Goal: Transaction & Acquisition: Purchase product/service

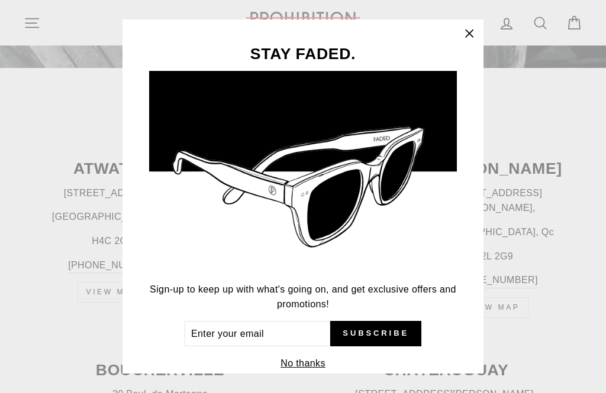
scroll to position [416, 0]
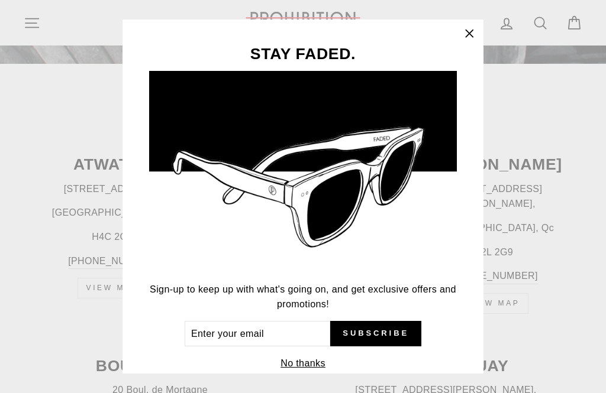
click at [306, 372] on button "No thanks" at bounding box center [303, 363] width 52 height 17
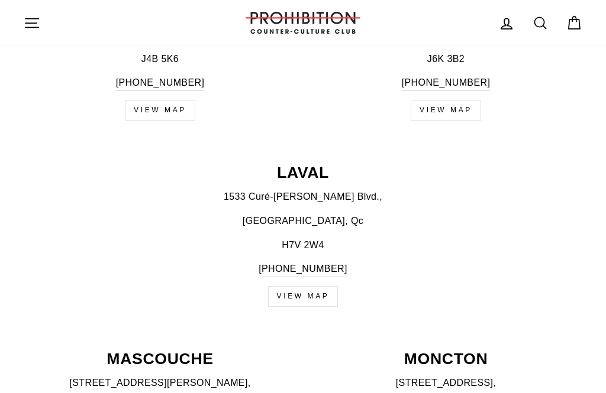
scroll to position [745, 0]
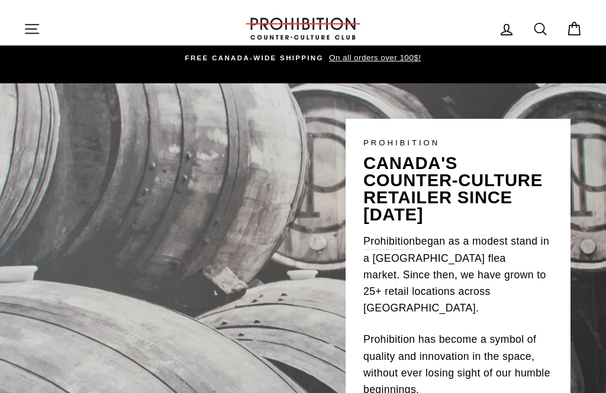
click at [28, 23] on icon "button" at bounding box center [32, 29] width 17 height 17
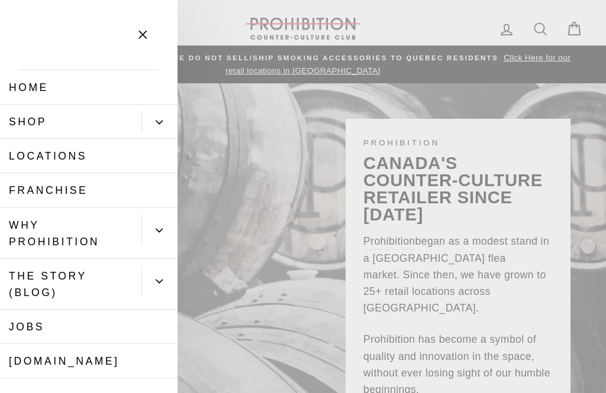
click at [155, 126] on button "Primary" at bounding box center [159, 122] width 36 height 21
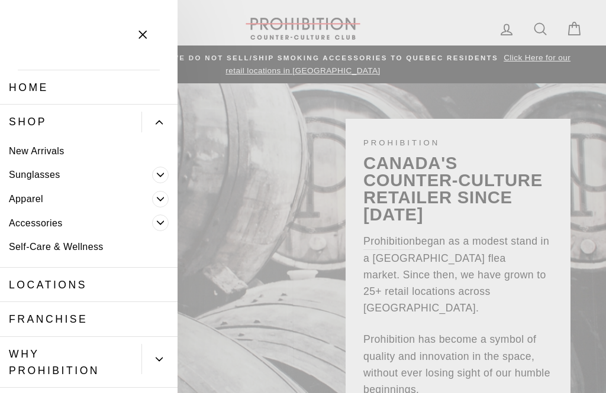
click at [160, 224] on icon "Primary" at bounding box center [160, 222] width 7 height 7
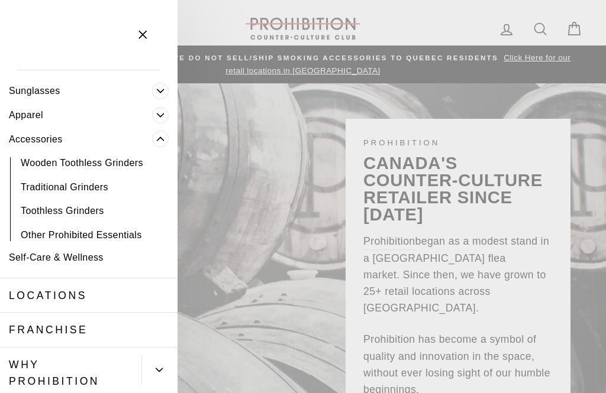
scroll to position [100, 0]
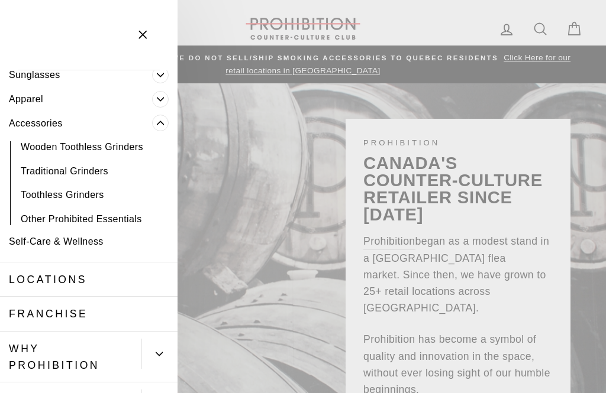
click at [112, 223] on link "Other Prohibited Essentials" at bounding box center [88, 219] width 177 height 24
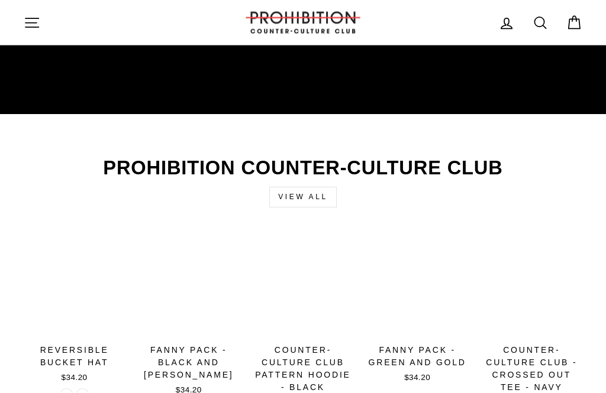
scroll to position [2138, 0]
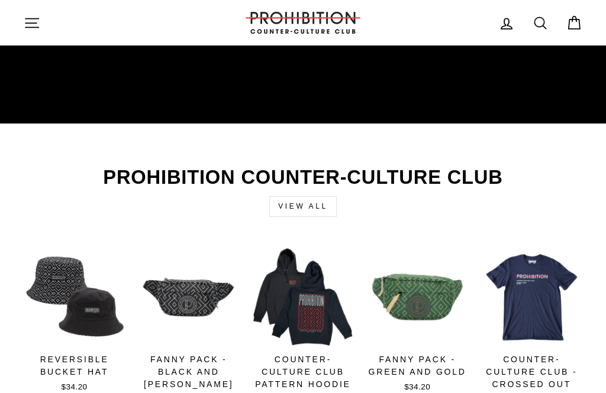
click at [73, 361] on div "REVERSIBLE BUCKET HAT" at bounding box center [74, 366] width 101 height 25
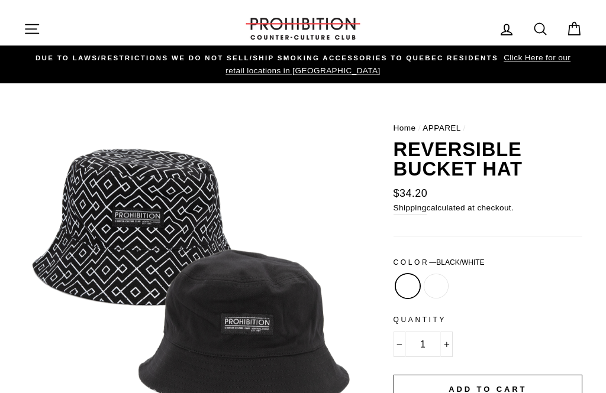
click at [544, 35] on icon at bounding box center [540, 29] width 17 height 17
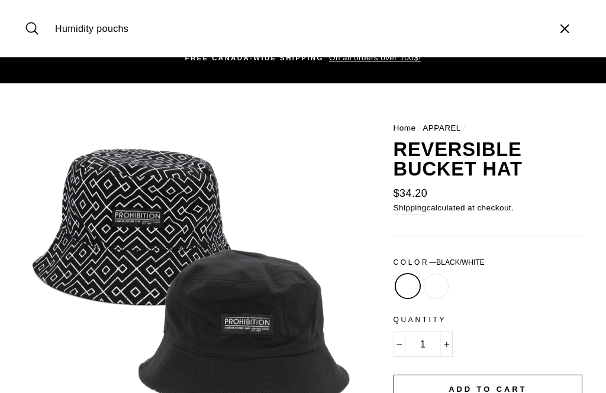
type input "Humidity pouchs"
click at [36, 28] on button "Search" at bounding box center [36, 29] width 25 height 40
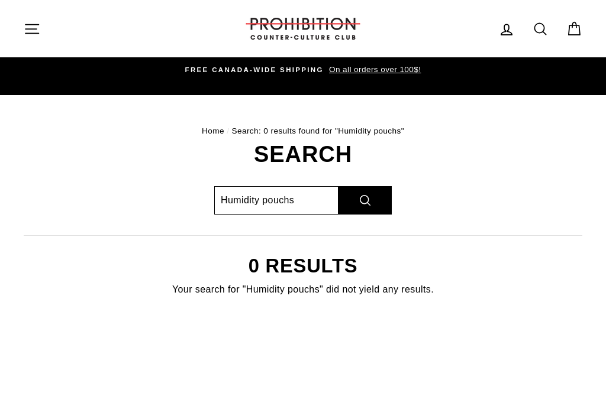
click at [301, 196] on input "Humidity pouchs" at bounding box center [276, 200] width 124 height 28
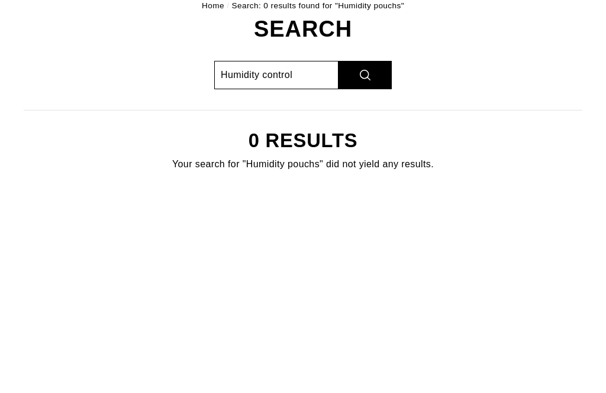
type input "Humidity control"
click at [365, 186] on button "Search" at bounding box center [364, 200] width 53 height 28
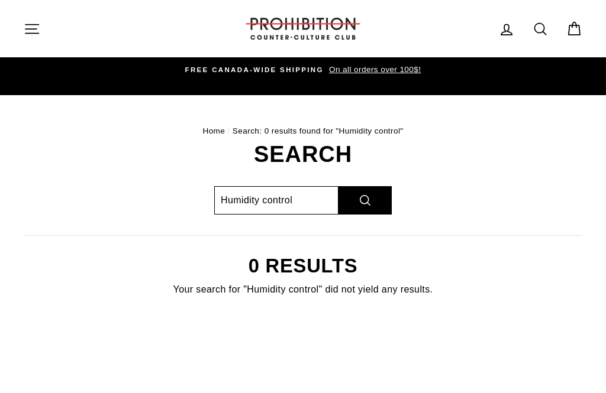
click at [306, 203] on input "Humidity control" at bounding box center [276, 200] width 124 height 28
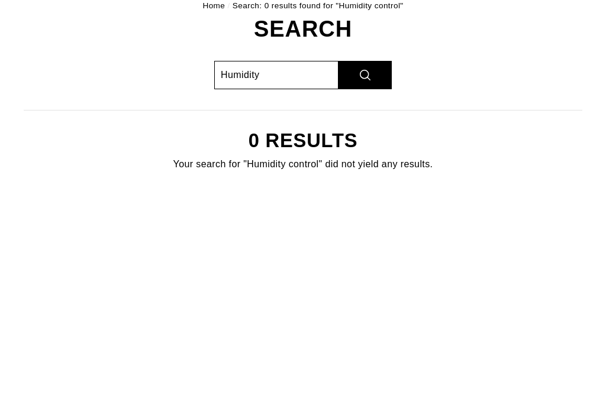
type input "Humidity"
click at [357, 186] on button "Search" at bounding box center [364, 200] width 53 height 28
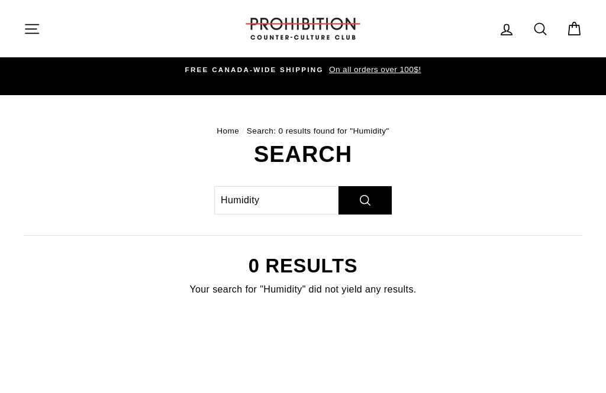
click at [32, 29] on icon "button" at bounding box center [31, 28] width 13 height 9
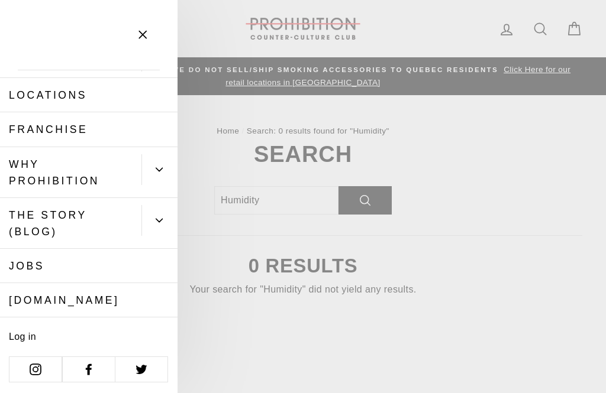
scroll to position [60, 0]
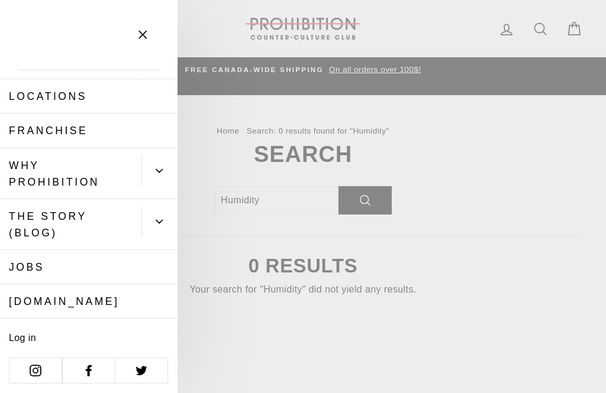
click at [158, 169] on icon "Primary" at bounding box center [159, 170] width 7 height 7
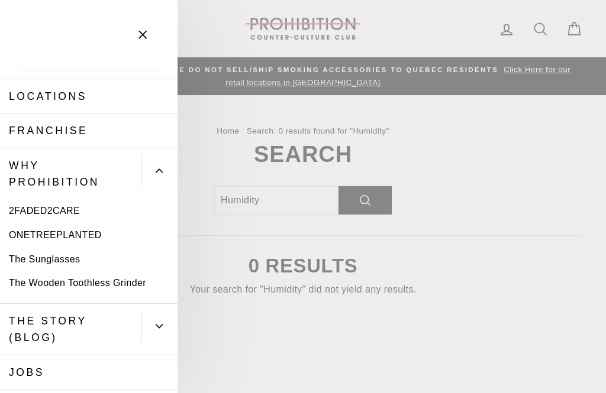
click at [135, 286] on link "The Wooden Toothless Grinder" at bounding box center [88, 283] width 177 height 24
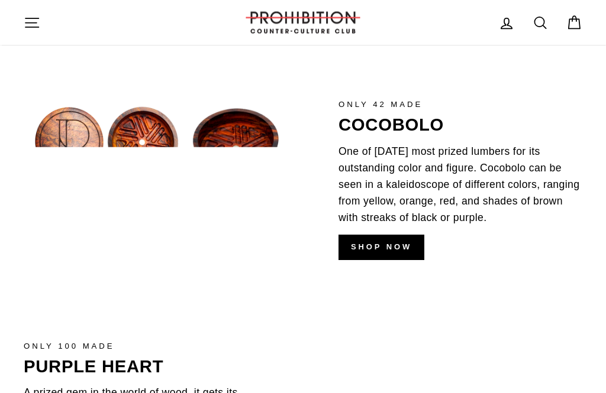
scroll to position [1668, 0]
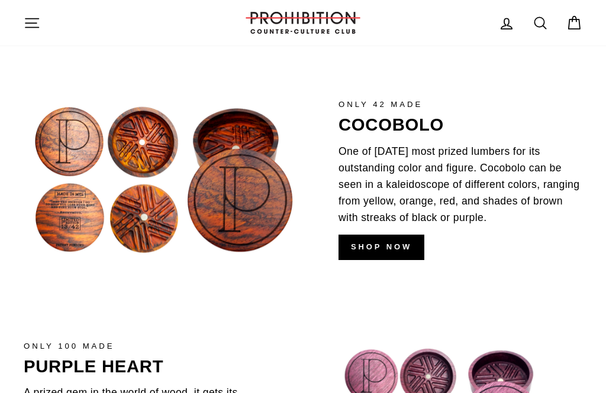
click at [379, 244] on link "shop now" at bounding box center [381, 247] width 86 height 25
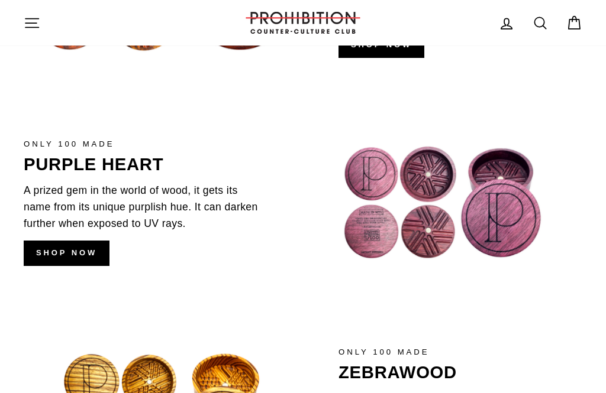
scroll to position [1869, 0]
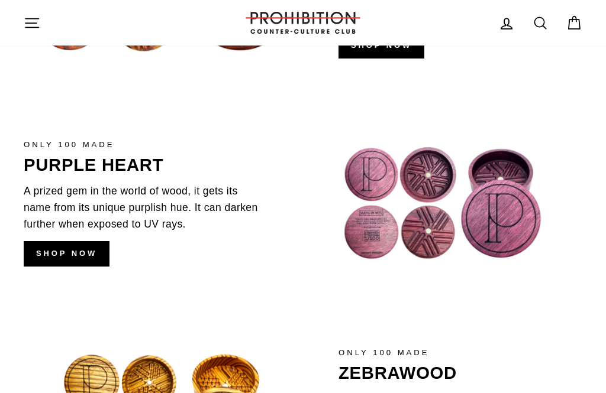
click at [77, 253] on link "shop now" at bounding box center [67, 253] width 86 height 25
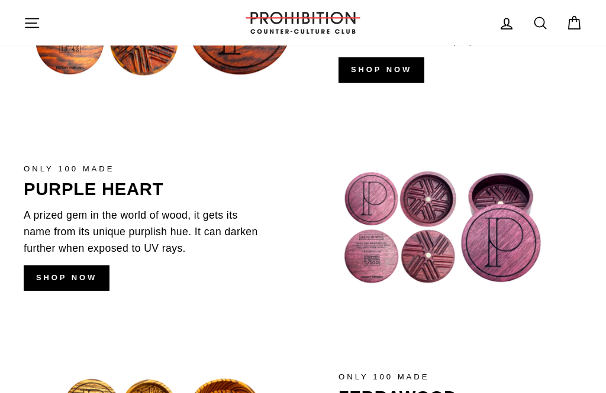
scroll to position [1844, 0]
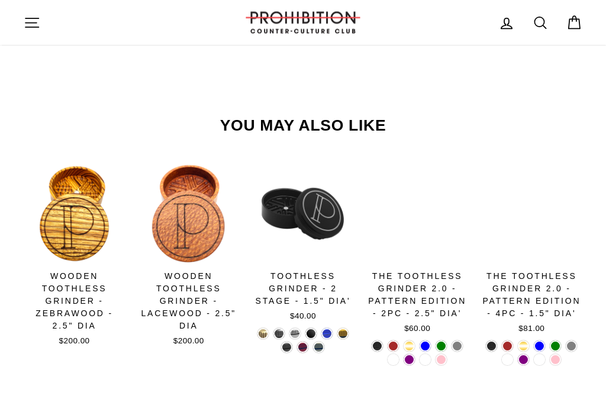
scroll to position [766, 0]
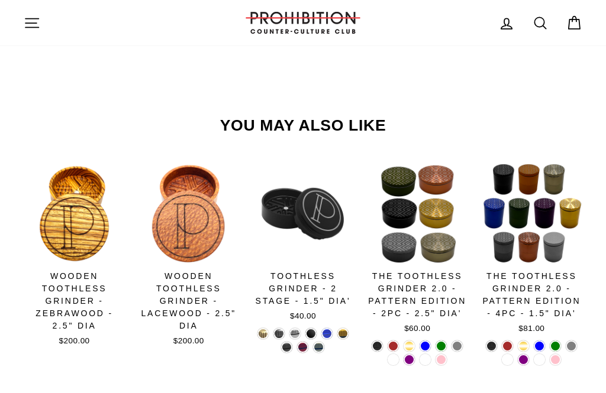
click at [404, 245] on span "Quick view" at bounding box center [416, 249] width 41 height 9
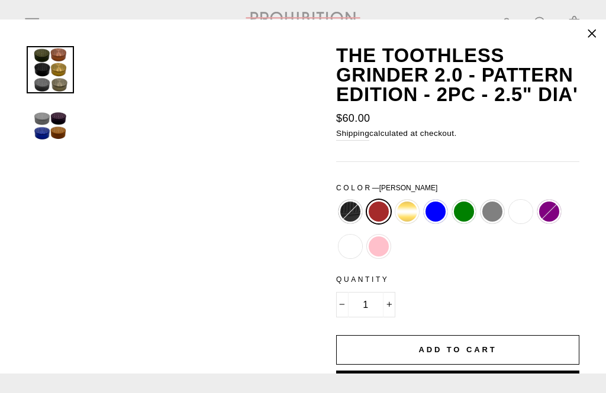
scroll to position [0, 0]
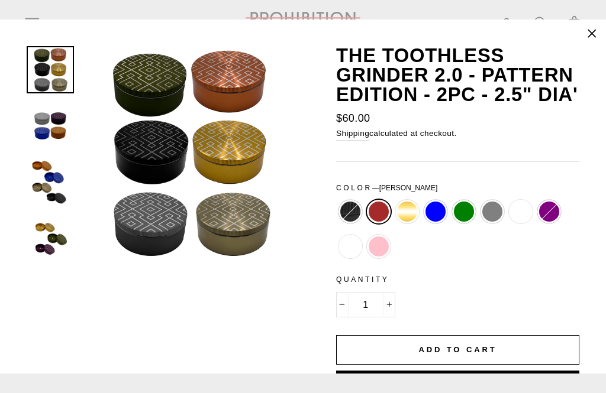
click at [48, 126] on img at bounding box center [50, 125] width 45 height 45
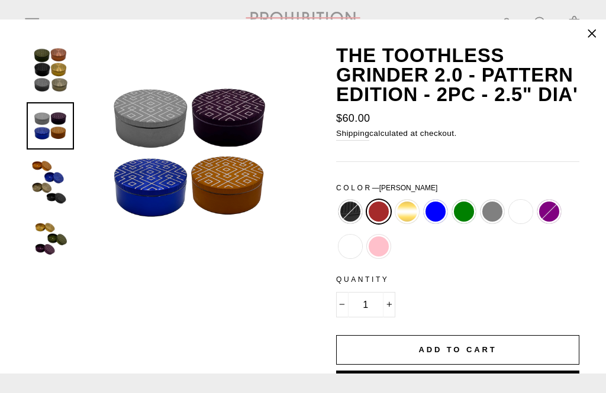
click at [48, 180] on img at bounding box center [50, 182] width 45 height 45
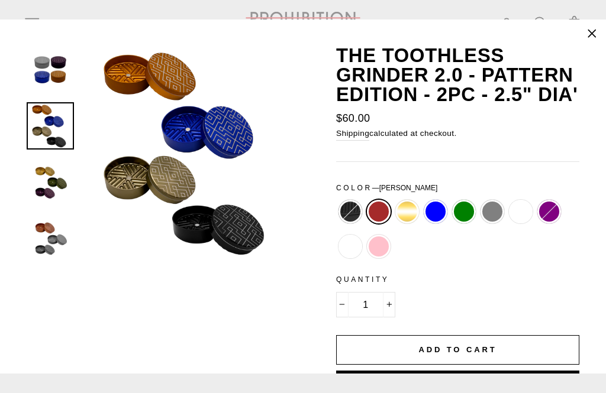
click at [44, 189] on img at bounding box center [50, 182] width 45 height 45
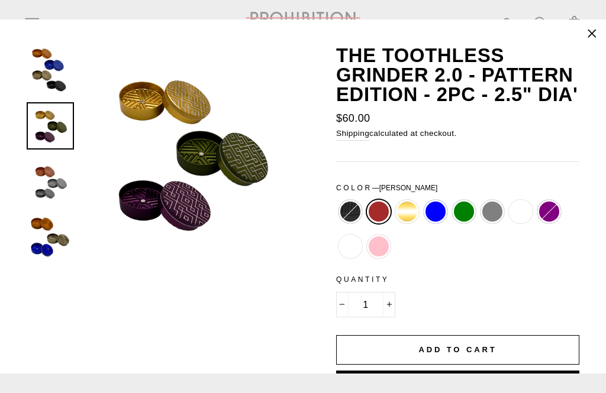
click at [52, 183] on img at bounding box center [50, 182] width 45 height 45
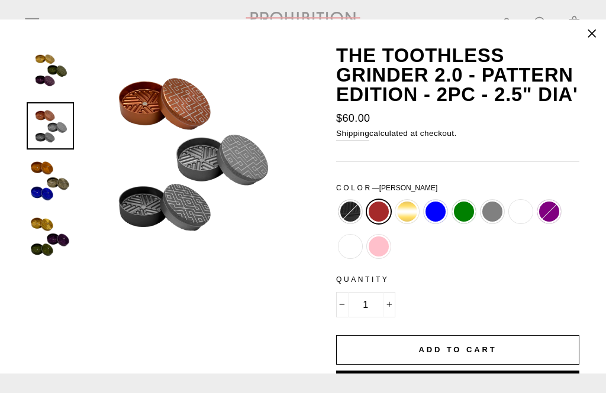
click at [51, 185] on img at bounding box center [50, 182] width 45 height 45
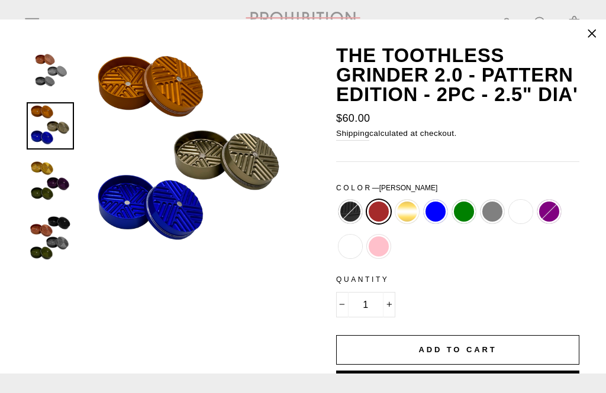
click at [46, 238] on img at bounding box center [50, 238] width 45 height 45
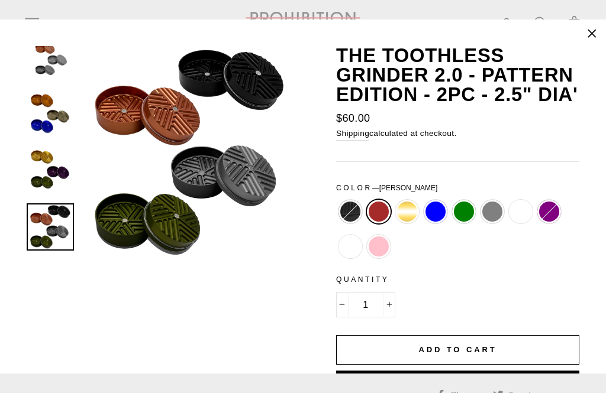
scroll to position [378, 0]
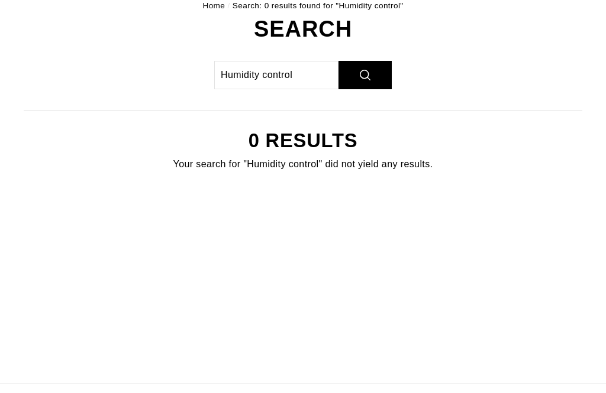
scroll to position [125, 0]
